Goal: Task Accomplishment & Management: Manage account settings

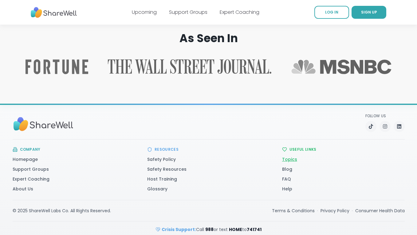
click at [292, 156] on link "Topics" at bounding box center [289, 159] width 15 height 6
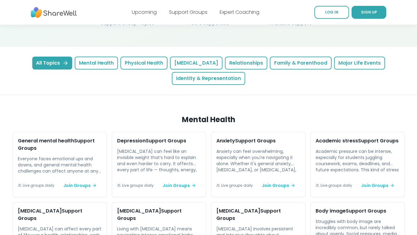
scroll to position [160, 0]
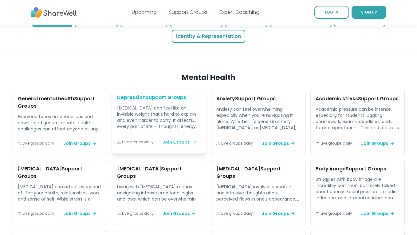
click at [176, 139] on span "Join Groups" at bounding box center [180, 142] width 34 height 6
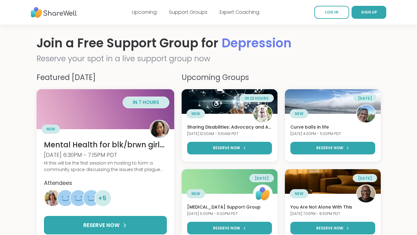
click at [131, 64] on h2 "Reserve your spot in a live support group now" at bounding box center [209, 59] width 344 height 12
click at [62, 9] on img at bounding box center [54, 12] width 46 height 17
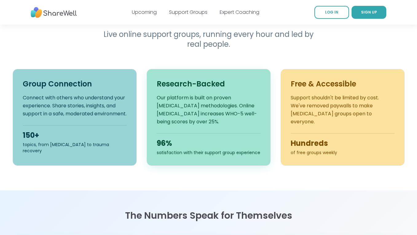
click at [164, 146] on div "96%" at bounding box center [209, 143] width 104 height 10
click at [174, 95] on p "Our platform is built on proven [MEDICAL_DATA] methodologies. Online [MEDICAL_D…" at bounding box center [209, 110] width 104 height 32
click at [174, 95] on p "Our platform is built on proven peer support methodologies. Online peer support…" at bounding box center [209, 110] width 104 height 32
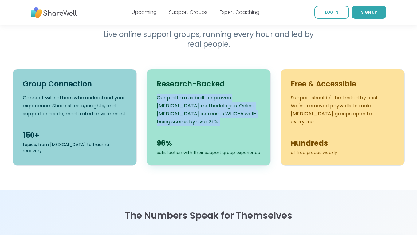
click at [174, 95] on p "Our platform is built on proven peer support methodologies. Online peer support…" at bounding box center [209, 110] width 104 height 32
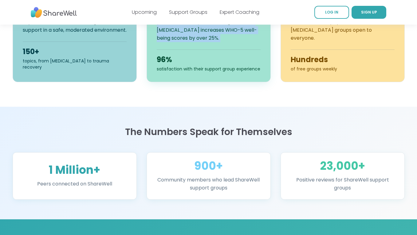
scroll to position [345, 0]
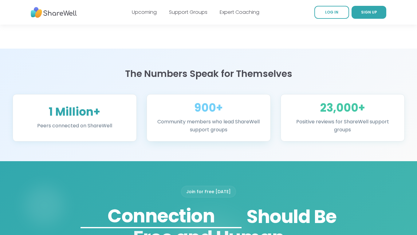
click at [180, 114] on div "900+ Community members who lead ShareWell support groups" at bounding box center [209, 117] width 124 height 47
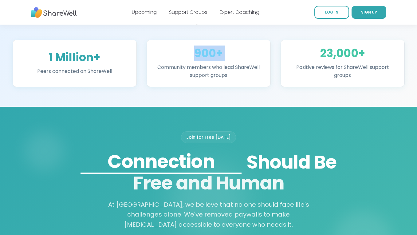
scroll to position [451, 0]
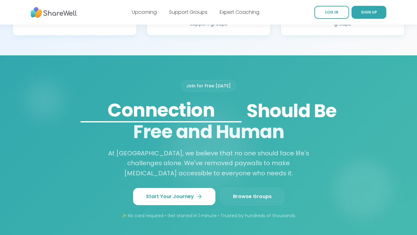
click at [193, 110] on div "Connection" at bounding box center [161, 109] width 161 height 23
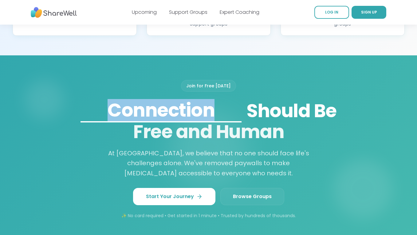
click at [193, 110] on div "Connection" at bounding box center [161, 109] width 161 height 23
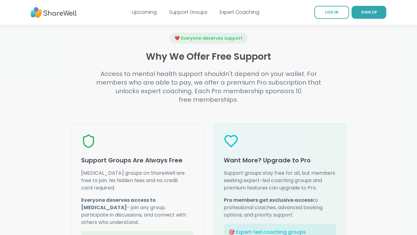
scroll to position [698, 0]
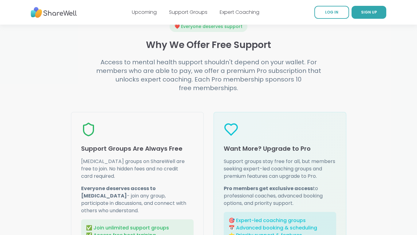
click at [228, 88] on h4 "Access to mental health support shouldn't depend on your wallet. For members wh…" at bounding box center [209, 75] width 236 height 34
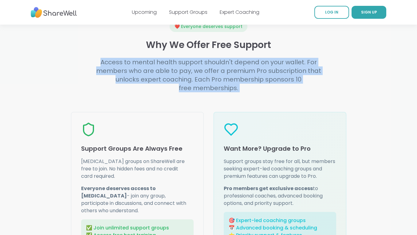
click at [228, 88] on h4 "Access to mental health support shouldn't depend on your wallet. For members wh…" at bounding box center [209, 75] width 236 height 34
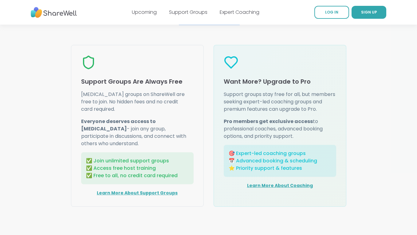
scroll to position [784, 0]
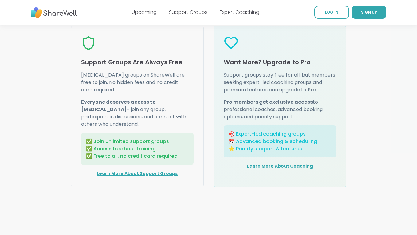
click at [228, 88] on p "Support groups stay free for all, but members seeking expert-led coaching group…" at bounding box center [280, 82] width 113 height 22
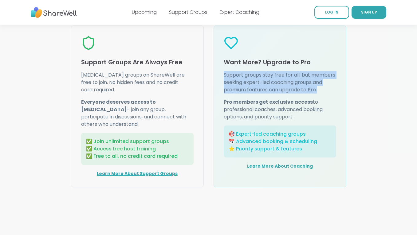
click at [228, 88] on p "Support groups stay free for all, but members seeking expert-led coaching group…" at bounding box center [280, 82] width 113 height 22
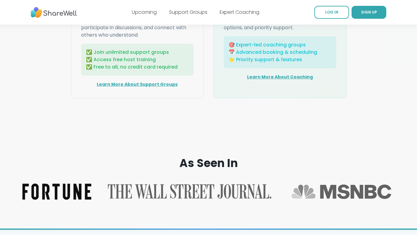
scroll to position [772, 0]
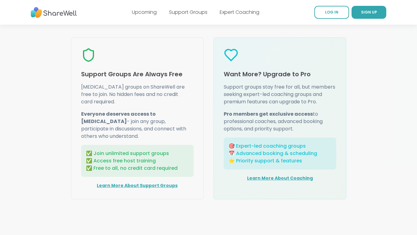
click at [116, 122] on p "Everyone deserves access to peer support - join any group, participate in discu…" at bounding box center [137, 125] width 113 height 30
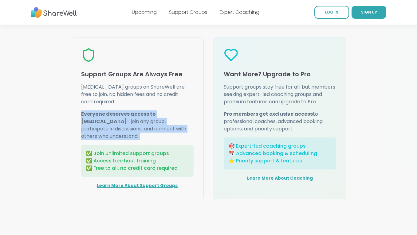
click at [116, 122] on p "Everyone deserves access to peer support - join any group, participate in discu…" at bounding box center [137, 125] width 113 height 30
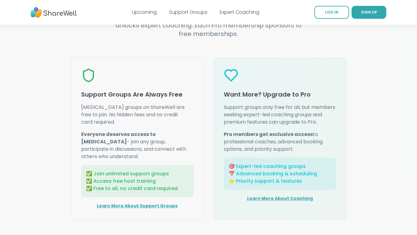
click at [116, 122] on p "Peer support groups on ShareWell are free to join. No hidden fees and no credit…" at bounding box center [137, 115] width 113 height 22
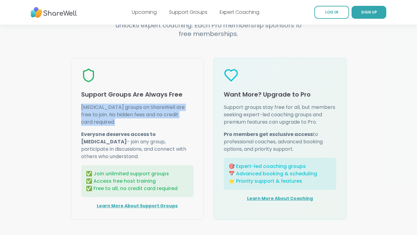
click at [116, 122] on p "Peer support groups on ShareWell are free to join. No hidden fees and no credit…" at bounding box center [137, 115] width 113 height 22
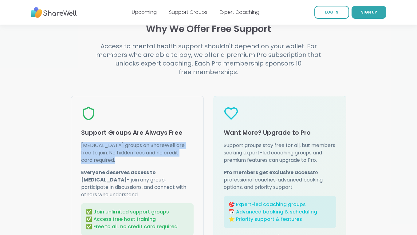
scroll to position [707, 0]
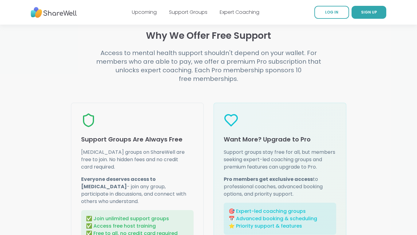
click at [159, 73] on h4 "Access to mental health support shouldn't depend on your wallet. For members wh…" at bounding box center [209, 66] width 236 height 34
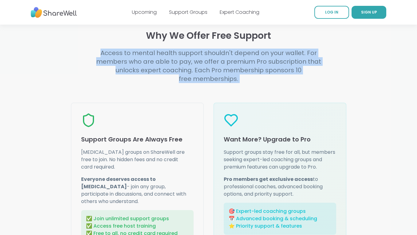
click at [159, 73] on h4 "Access to mental health support shouldn't depend on your wallet. For members wh…" at bounding box center [209, 66] width 236 height 34
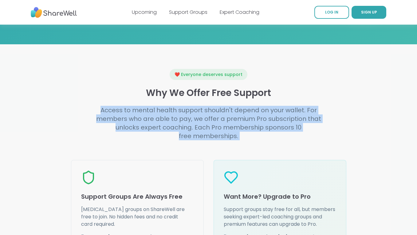
scroll to position [647, 0]
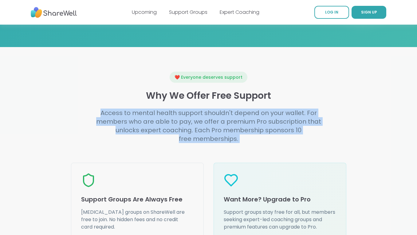
click at [197, 103] on div "❤️ Everyone deserves support Why We Offer Free Support Access to mental health …" at bounding box center [209, 107] width 276 height 71
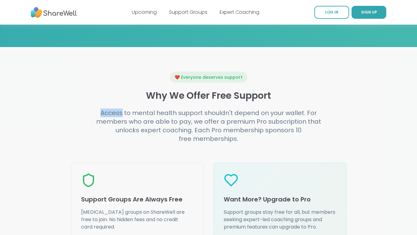
click at [197, 103] on div "❤️ Everyone deserves support Why We Offer Free Support Access to mental health …" at bounding box center [209, 107] width 276 height 71
click at [171, 113] on h4 "Access to mental health support shouldn't depend on your wallet. For members wh…" at bounding box center [209, 126] width 236 height 34
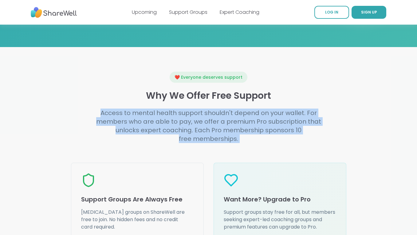
click at [171, 113] on h4 "Access to mental health support shouldn't depend on your wallet. For members wh…" at bounding box center [209, 126] width 236 height 34
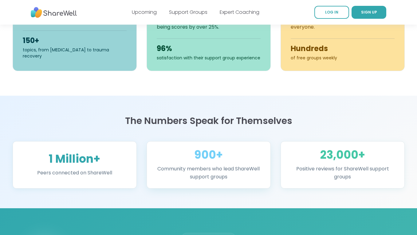
scroll to position [275, 0]
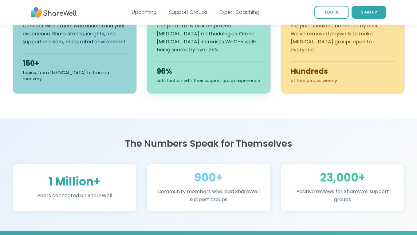
click at [185, 62] on div "96% satisfaction with their support group experience" at bounding box center [209, 72] width 104 height 22
click at [185, 45] on p "Our platform is built on proven peer support methodologies. Online peer support…" at bounding box center [209, 38] width 104 height 32
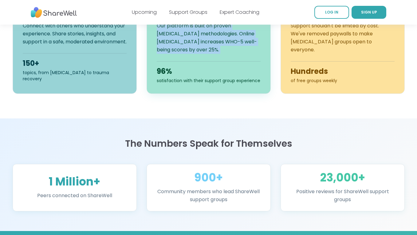
click at [185, 45] on p "Our platform is built on proven peer support methodologies. Online peer support…" at bounding box center [209, 38] width 104 height 32
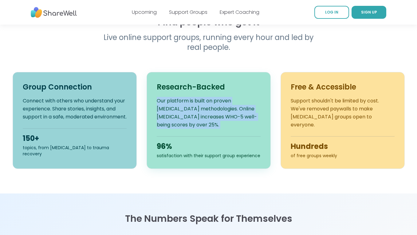
scroll to position [163, 0]
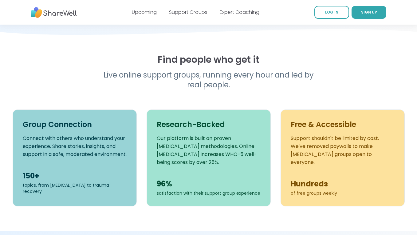
click at [178, 65] on h2 "Find people who get it" at bounding box center [209, 59] width 392 height 11
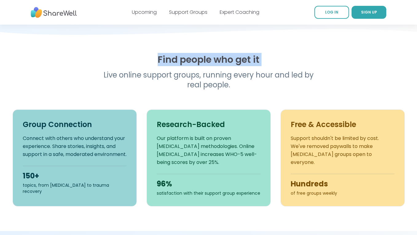
click at [178, 65] on h2 "Find people who get it" at bounding box center [209, 59] width 392 height 11
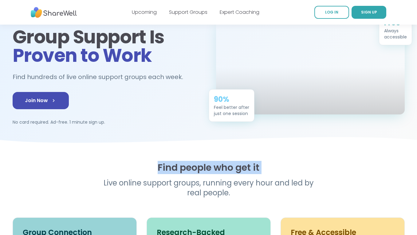
scroll to position [30, 0]
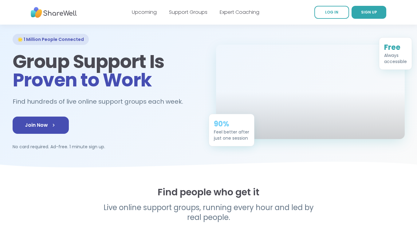
click at [174, 59] on h1 "Group Support Is Proven to Work" at bounding box center [107, 70] width 189 height 37
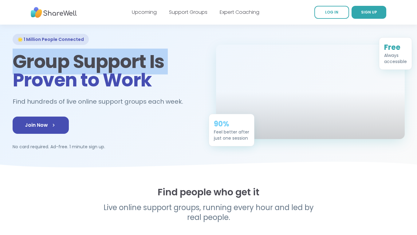
click at [174, 59] on h1 "Group Support Is Proven to Work" at bounding box center [107, 70] width 189 height 37
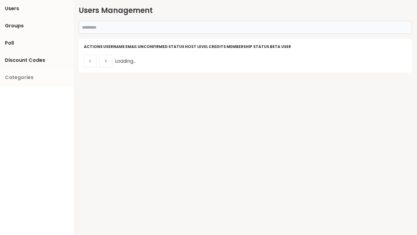
click at [32, 77] on span "Categories" at bounding box center [19, 77] width 29 height 7
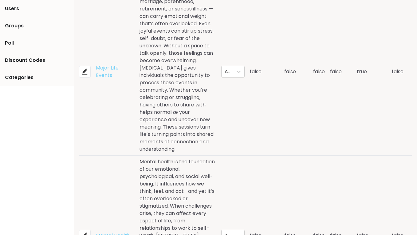
scroll to position [390, 0]
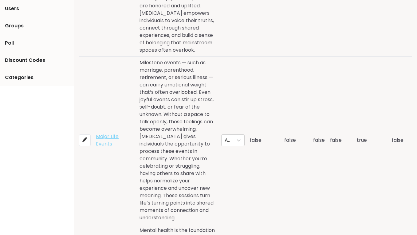
click at [107, 133] on div "Major Life Events" at bounding box center [115, 140] width 38 height 15
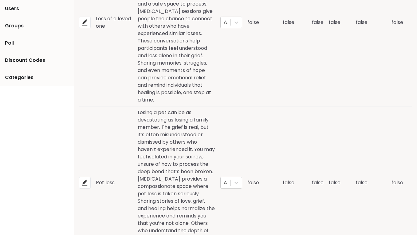
scroll to position [1491, 0]
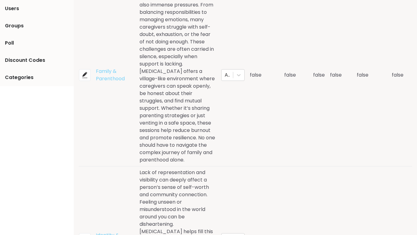
scroll to position [132, 0]
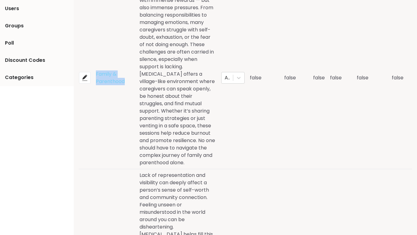
drag, startPoint x: 138, startPoint y: 72, endPoint x: 90, endPoint y: 59, distance: 49.1
click at [90, 59] on tr "Family & Parenthood Parenting and family life come with immense rewards — but a…" at bounding box center [246, 78] width 334 height 182
copy div "Family & Parenthood"
click at [147, 108] on div "Parenting and family life come with immense rewards — but also immense pressure…" at bounding box center [178, 77] width 77 height 177
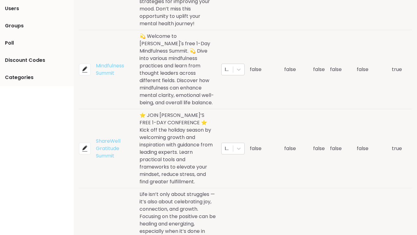
scroll to position [1511, 0]
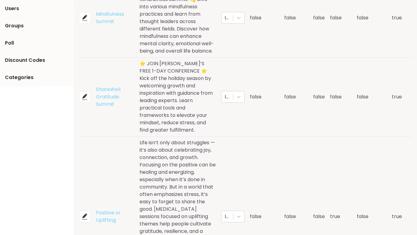
click at [50, 171] on section "Users Groups Poll Discount Codes Categories" at bounding box center [37, 117] width 74 height 235
